Goal: Task Accomplishment & Management: Use online tool/utility

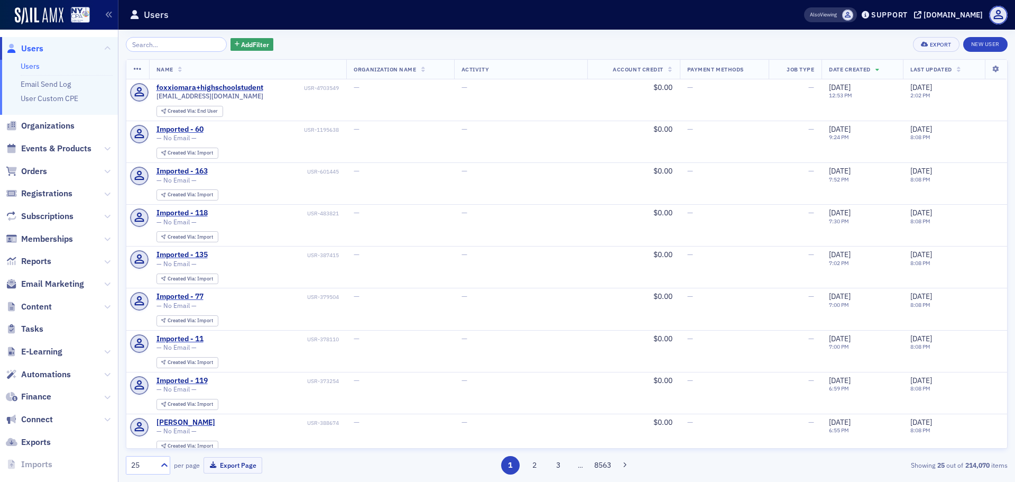
drag, startPoint x: 58, startPoint y: 14, endPoint x: 68, endPoint y: 18, distance: 10.9
click at [58, 14] on img at bounding box center [39, 15] width 49 height 17
click at [74, 308] on span "Content" at bounding box center [59, 306] width 118 height 23
click at [91, 306] on span "Content" at bounding box center [59, 306] width 118 height 23
click at [94, 307] on span "Content" at bounding box center [59, 306] width 118 height 23
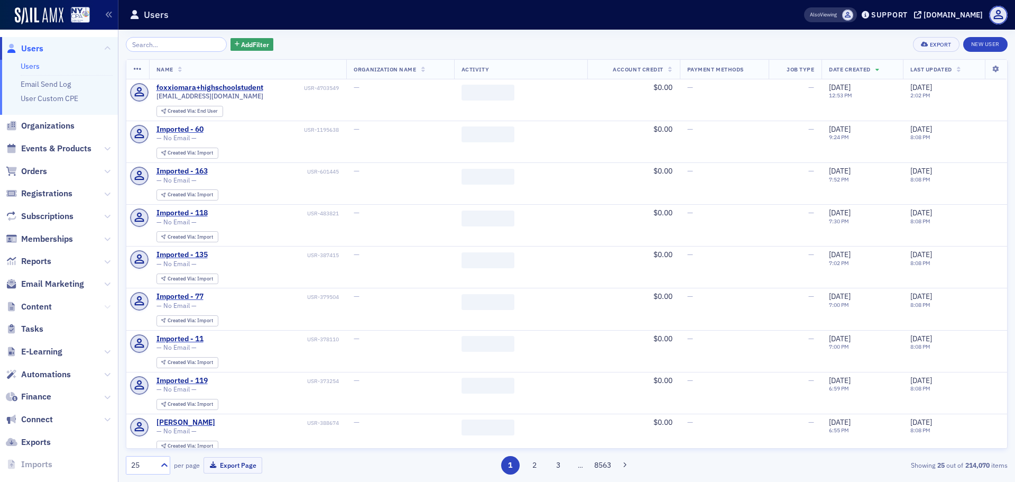
click at [104, 306] on icon at bounding box center [107, 306] width 6 height 6
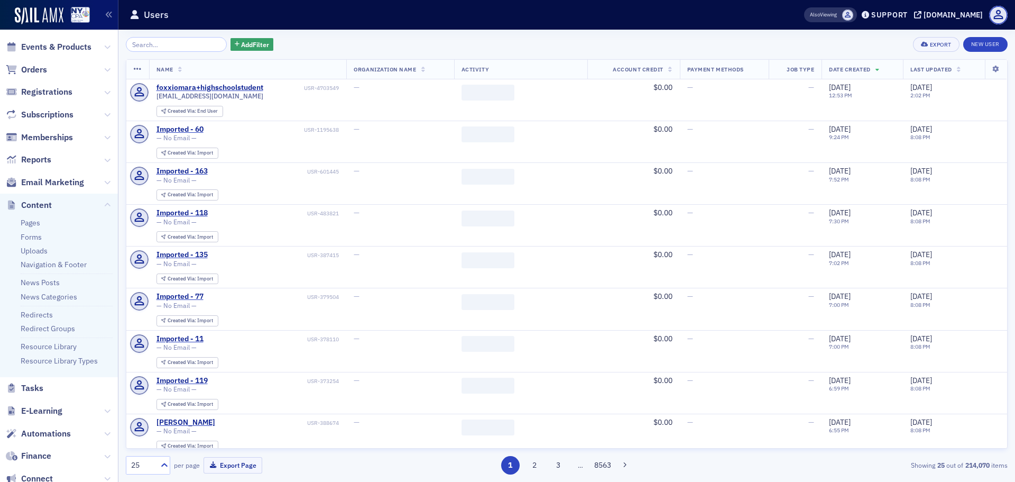
scroll to position [159, 0]
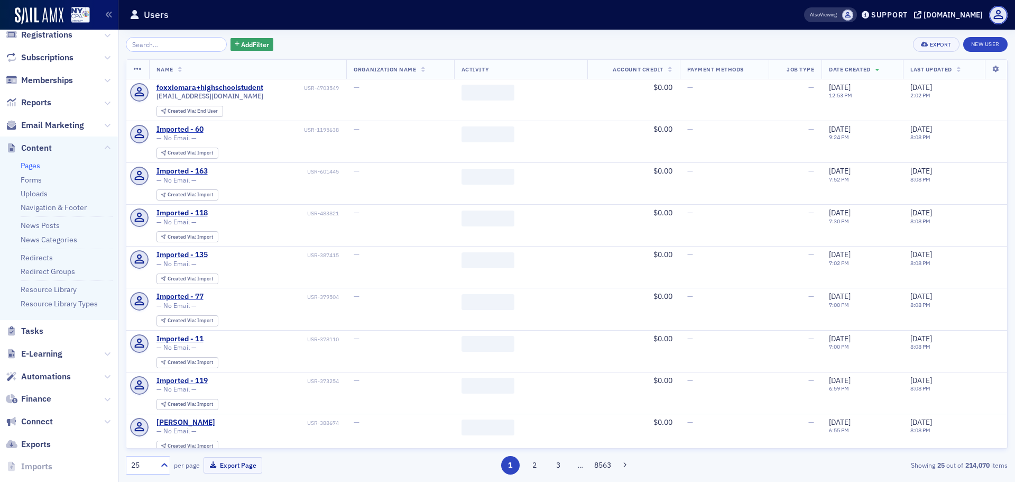
click at [38, 166] on link "Pages" at bounding box center [31, 166] width 20 height 10
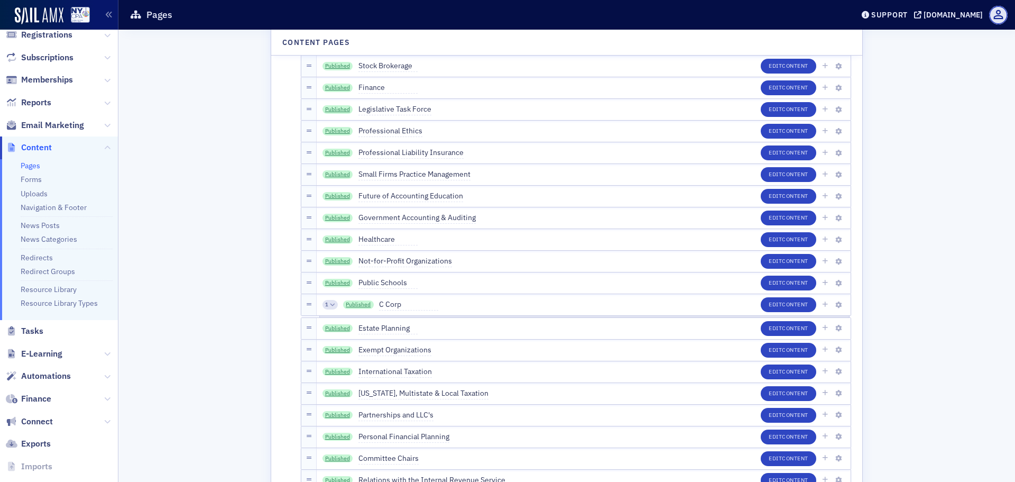
scroll to position [2431, 0]
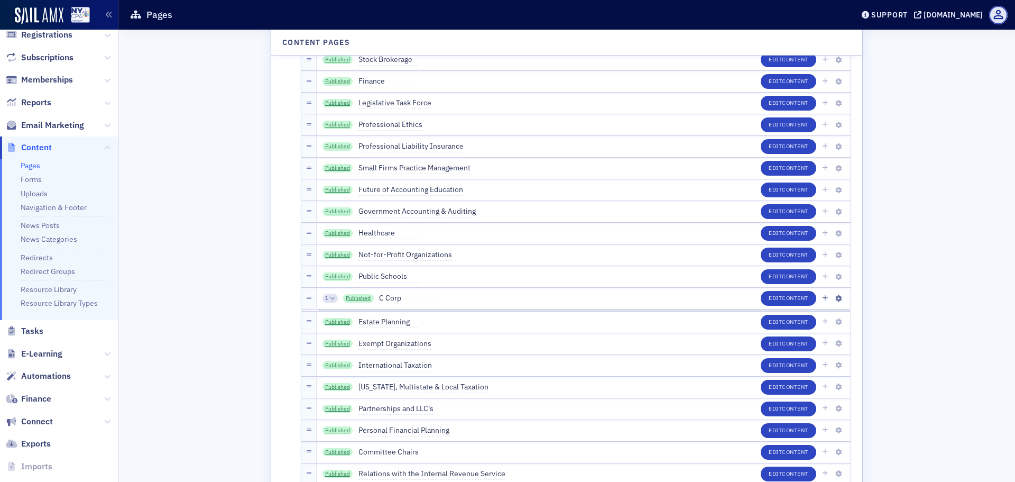
click at [325, 301] on span "1" at bounding box center [326, 297] width 3 height 7
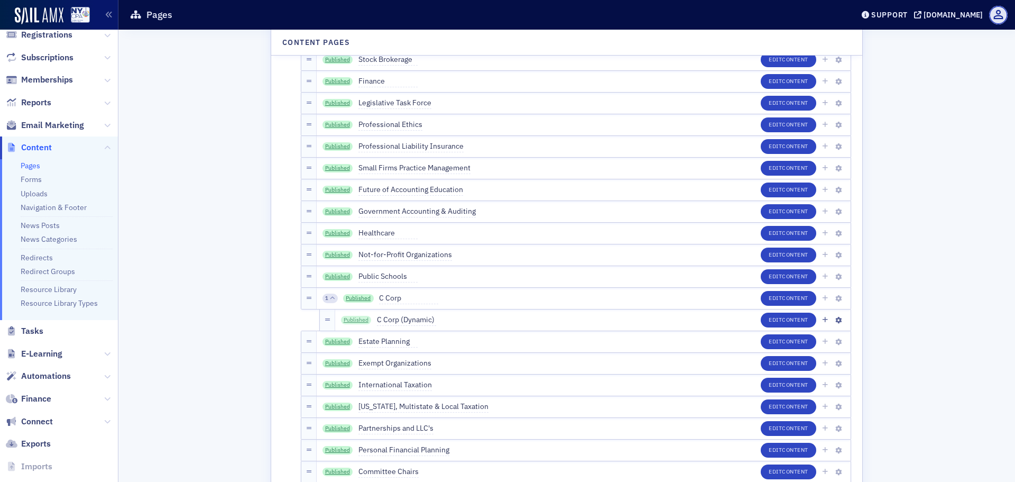
click at [355, 319] on link "Published" at bounding box center [356, 320] width 31 height 8
click at [782, 318] on span "Content" at bounding box center [795, 319] width 26 height 7
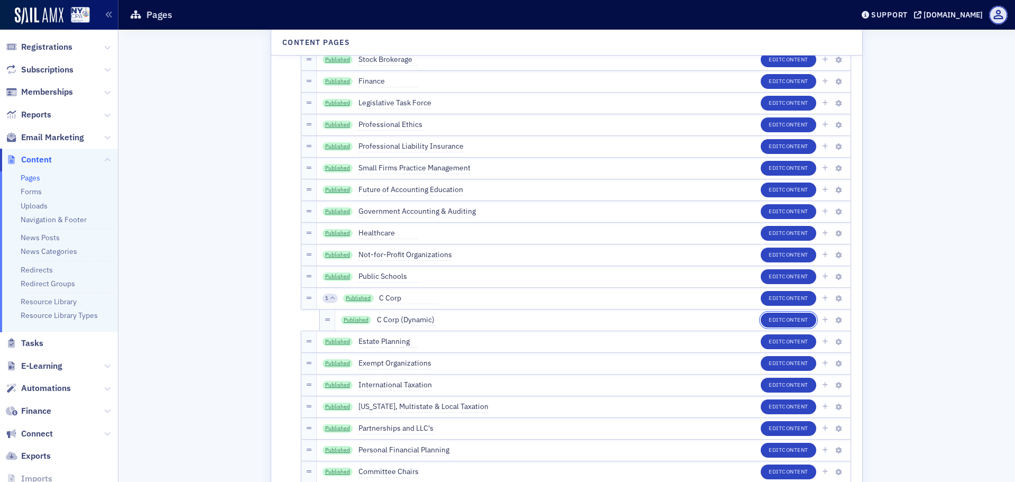
scroll to position [39, 0]
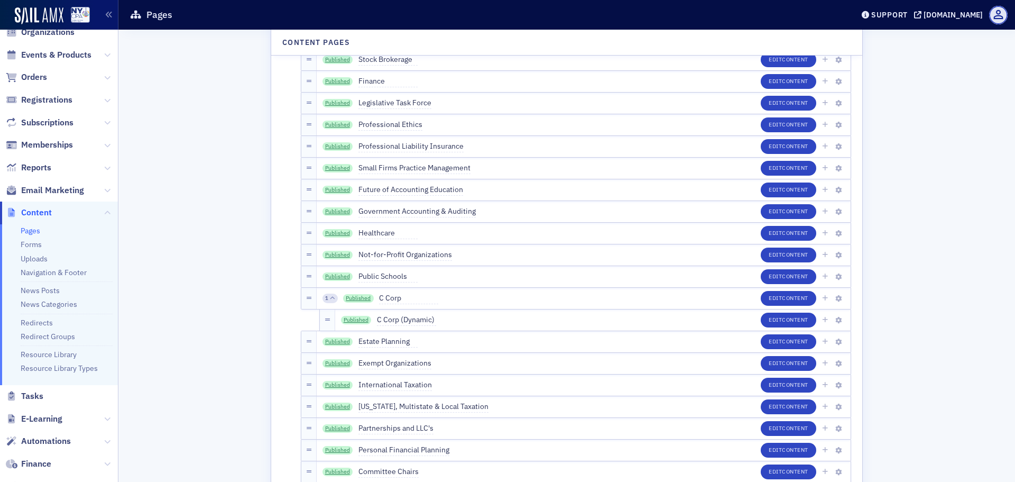
click at [73, 146] on span "Memberships" at bounding box center [59, 145] width 118 height 23
click at [92, 146] on span "Memberships" at bounding box center [59, 145] width 118 height 23
click at [95, 146] on span "Memberships" at bounding box center [59, 145] width 118 height 23
click at [104, 146] on icon at bounding box center [107, 145] width 6 height 6
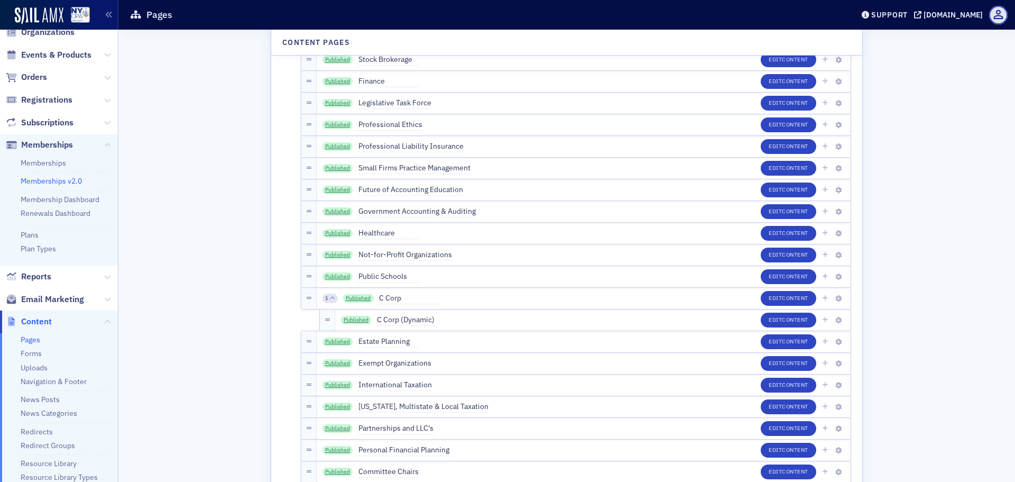
click at [75, 183] on link "Memberships v2.0" at bounding box center [51, 181] width 61 height 10
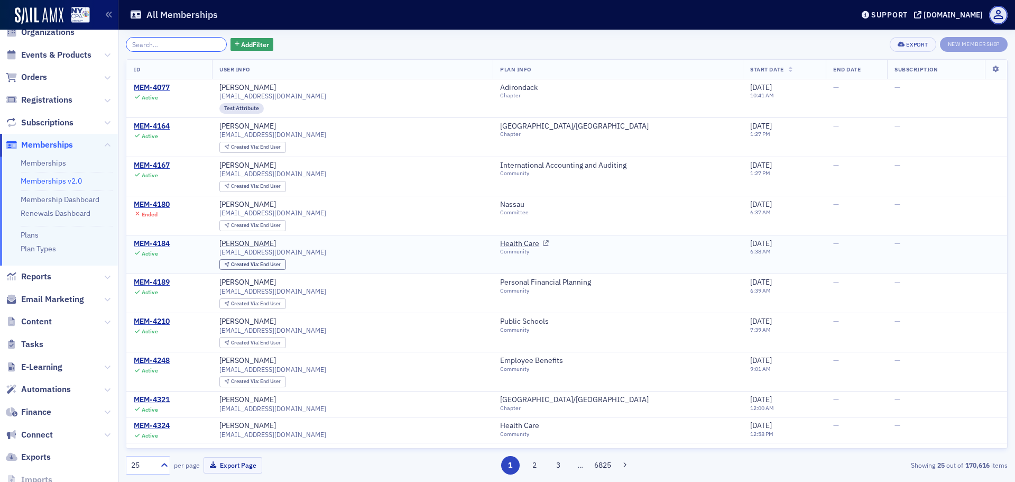
scroll to position [53, 0]
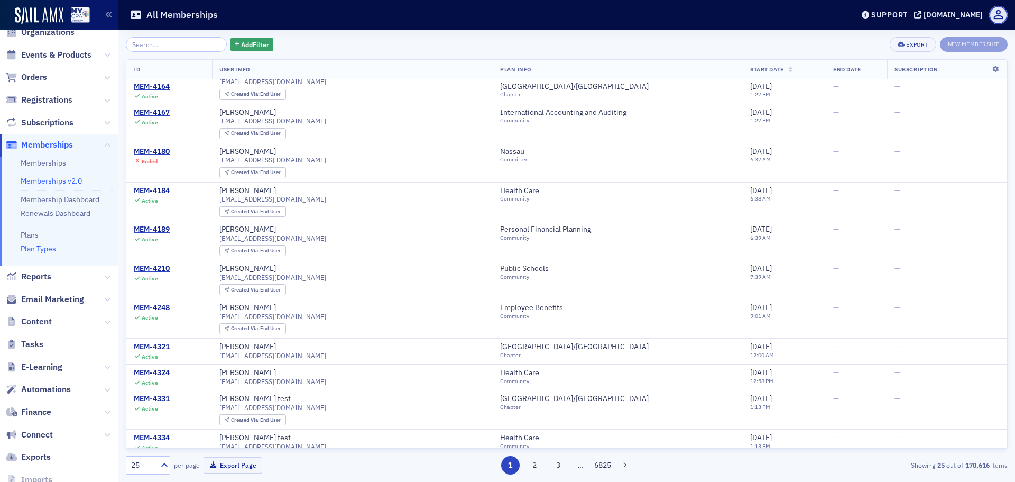
click at [49, 251] on link "Plan Types" at bounding box center [38, 249] width 35 height 10
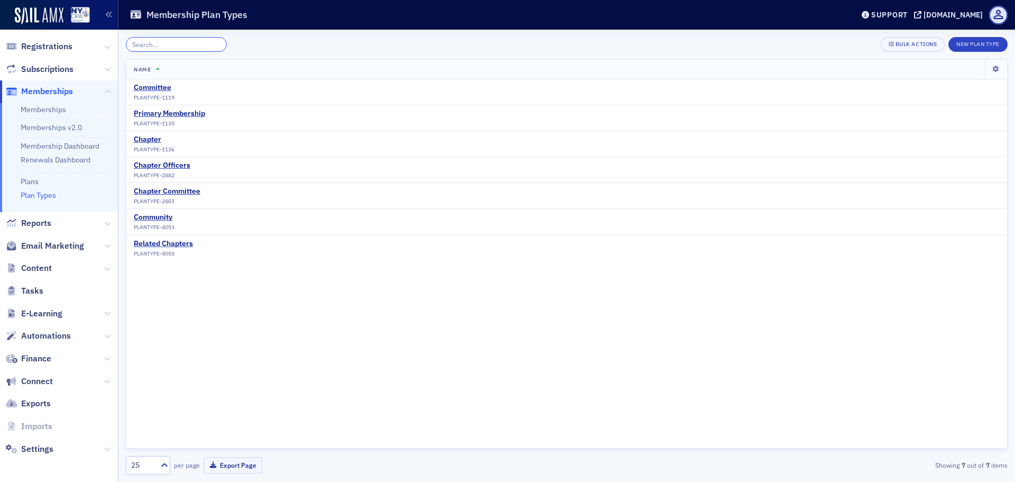
scroll to position [92, 0]
click at [91, 269] on span "Content" at bounding box center [59, 267] width 118 height 23
click at [94, 268] on span "Content" at bounding box center [59, 267] width 118 height 23
click at [104, 267] on icon at bounding box center [107, 268] width 6 height 6
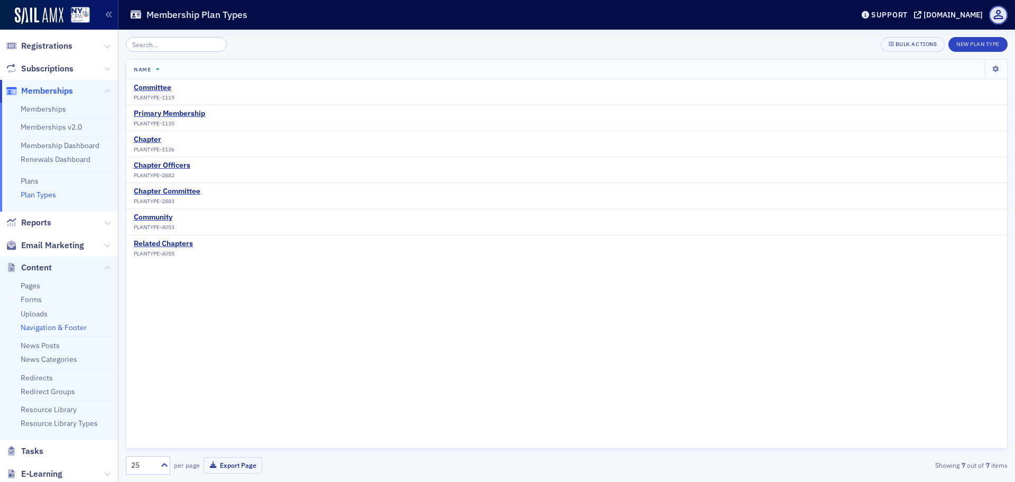
scroll to position [145, 0]
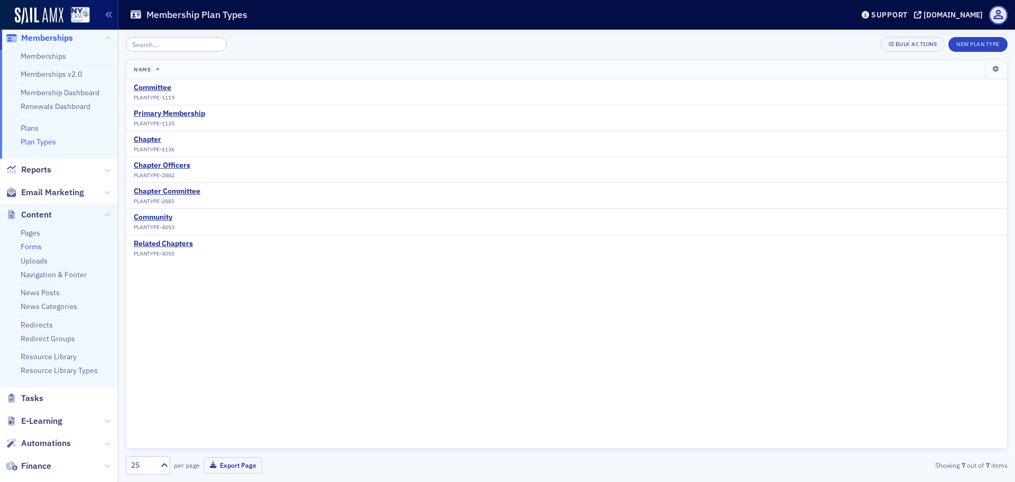
click at [38, 250] on link "Forms" at bounding box center [31, 247] width 21 height 10
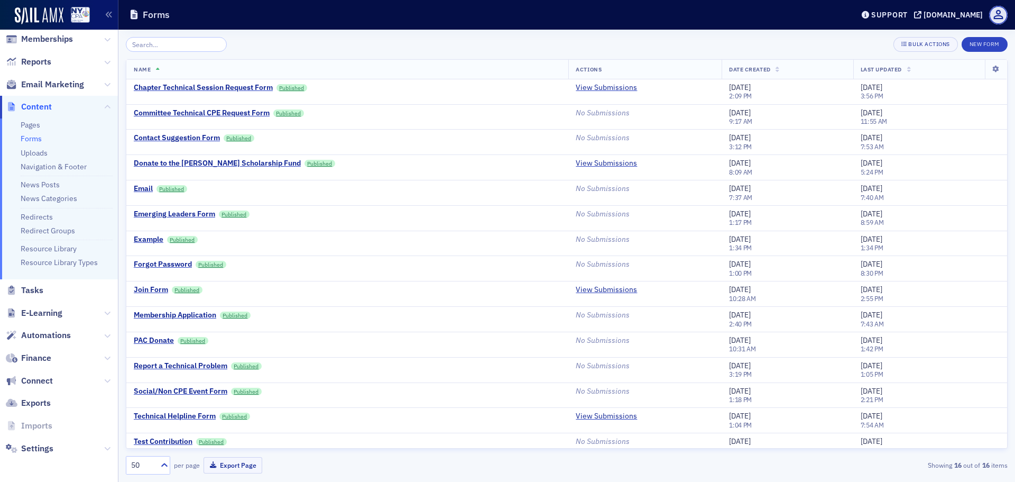
scroll to position [144, 0]
click at [247, 85] on div "Chapter Technical Session Request Form" at bounding box center [203, 88] width 139 height 10
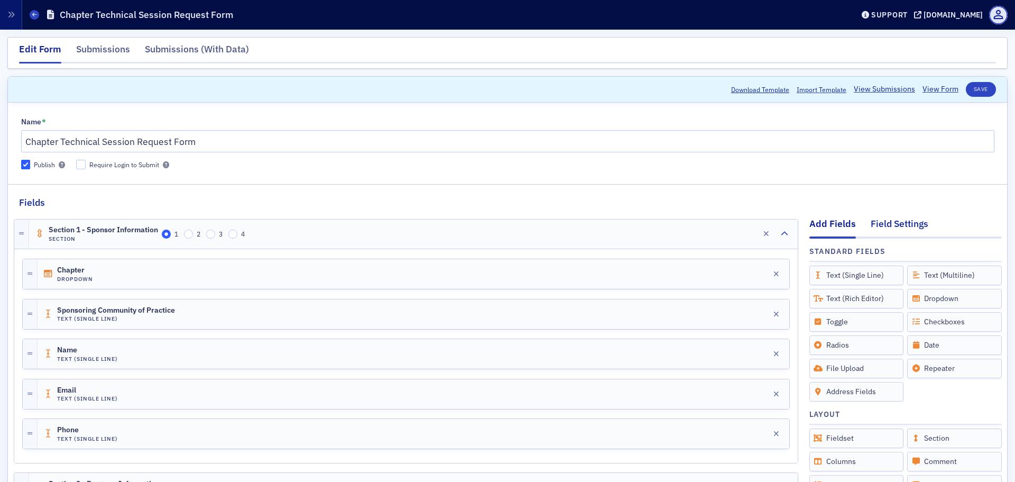
click at [902, 220] on div "Field Settings" at bounding box center [900, 227] width 58 height 20
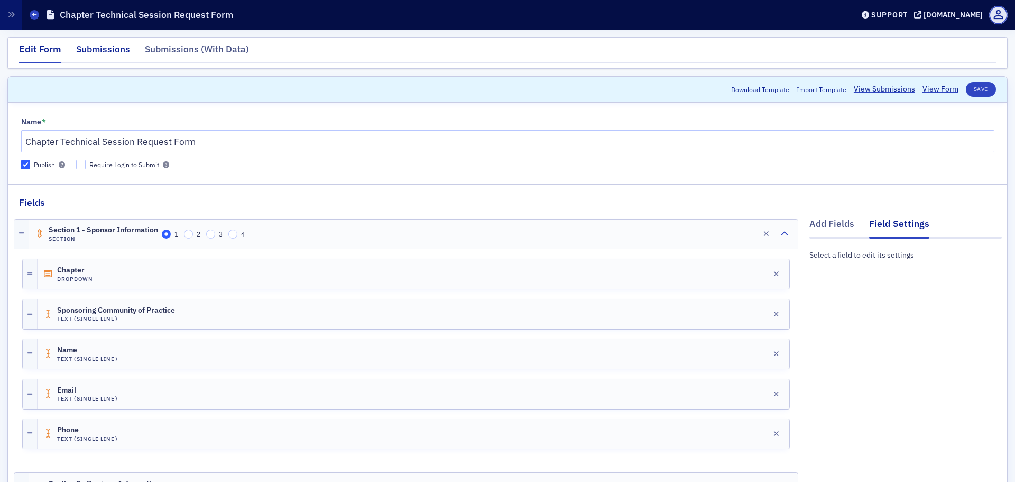
click at [94, 52] on div "Submissions" at bounding box center [103, 52] width 54 height 20
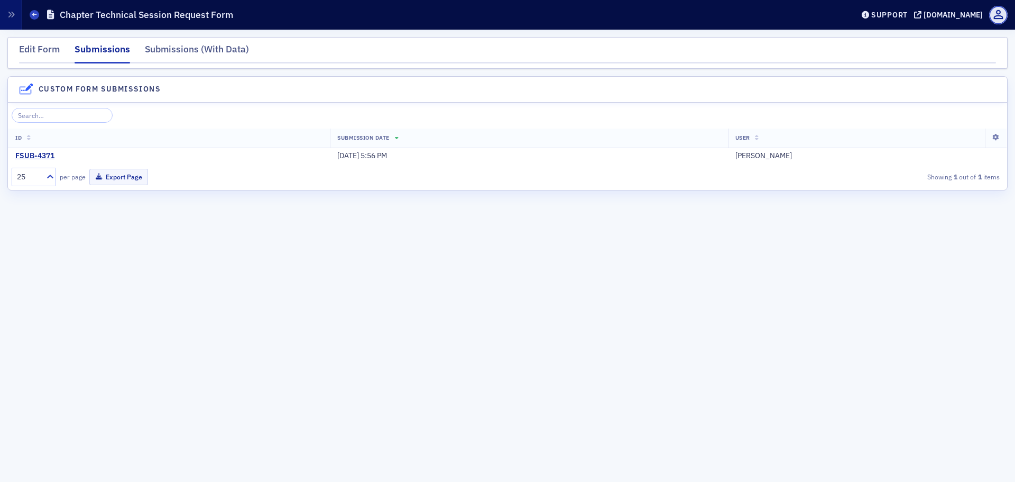
click at [165, 41] on div "Edit Form Submissions Submissions (With Data)" at bounding box center [507, 53] width 1000 height 32
click at [171, 44] on div "Submissions (With Data)" at bounding box center [197, 52] width 104 height 20
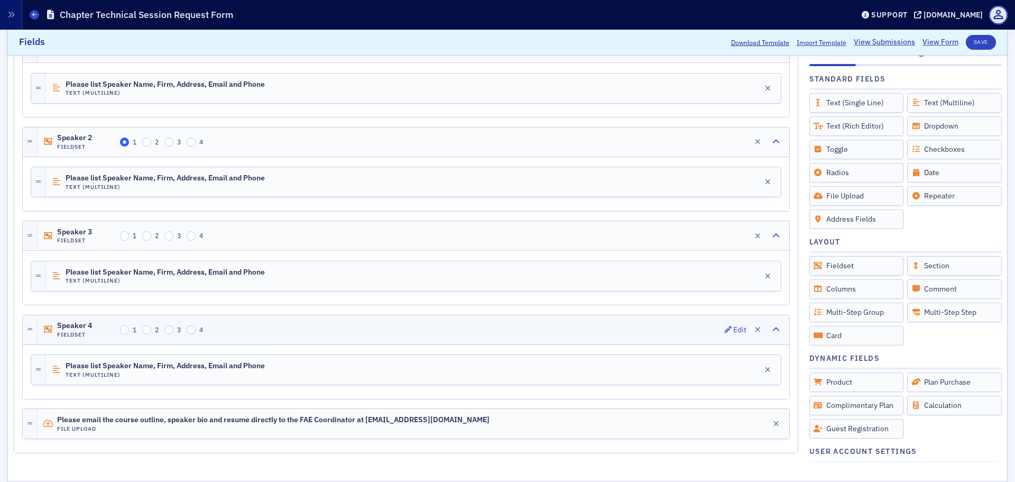
scroll to position [1609, 0]
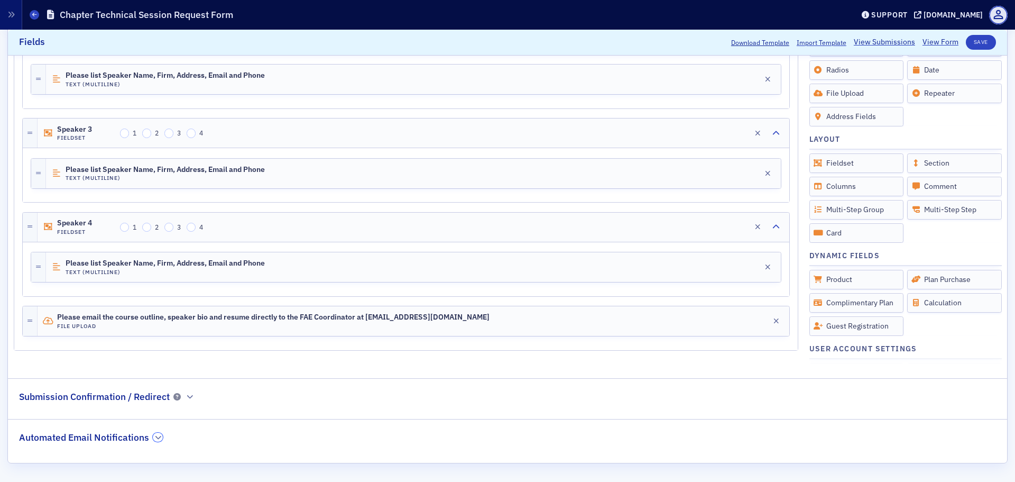
drag, startPoint x: 155, startPoint y: 437, endPoint x: 169, endPoint y: 429, distance: 16.3
click at [155, 437] on icon "button" at bounding box center [158, 437] width 6 height 6
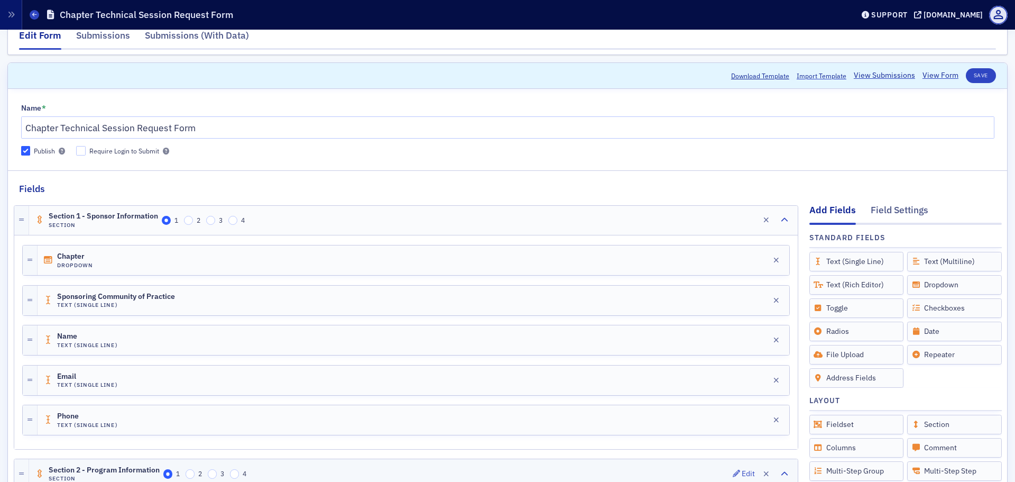
scroll to position [0, 0]
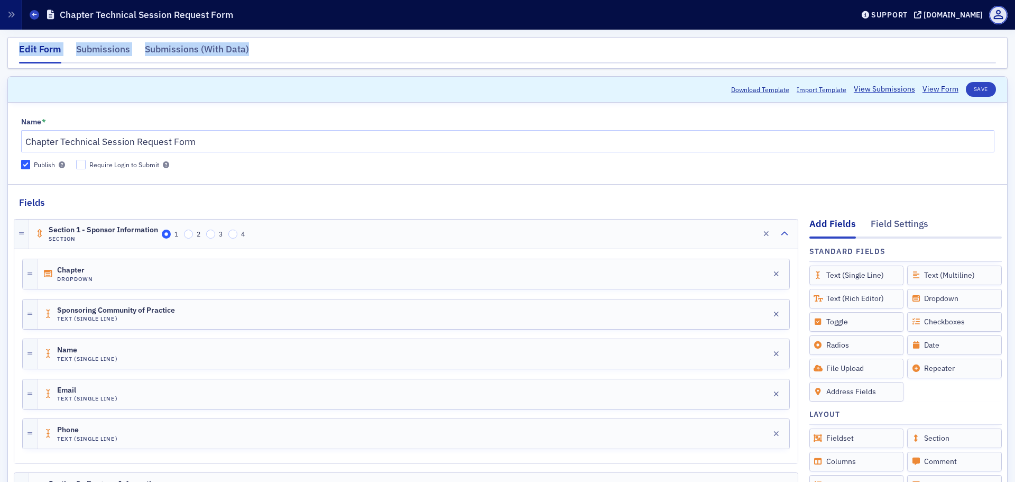
drag, startPoint x: 12, startPoint y: 50, endPoint x: 280, endPoint y: 55, distance: 267.5
click at [280, 55] on div "Edit Form Submissions Submissions (With Data)" at bounding box center [507, 53] width 1000 height 32
click at [280, 55] on nav "Edit Form Submissions Submissions (With Data)" at bounding box center [507, 52] width 977 height 21
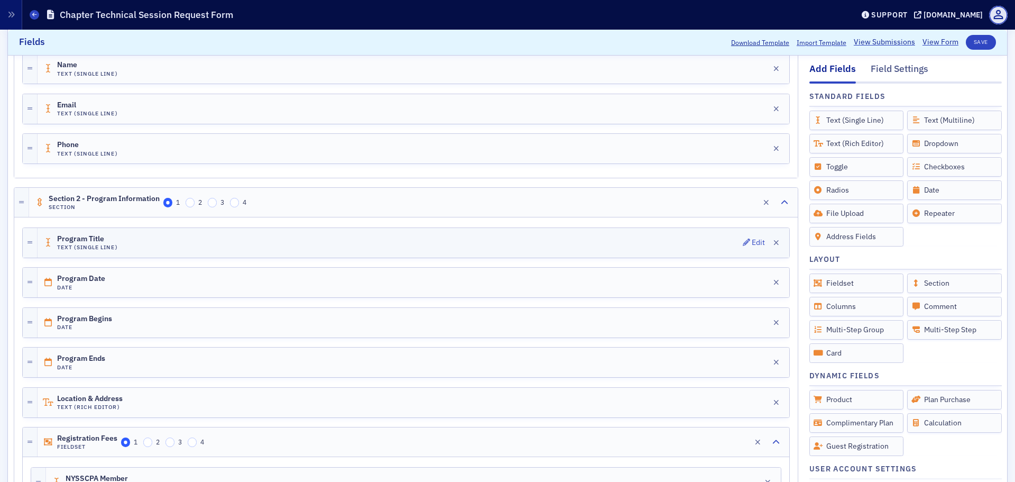
scroll to position [423, 0]
